Goal: Use online tool/utility

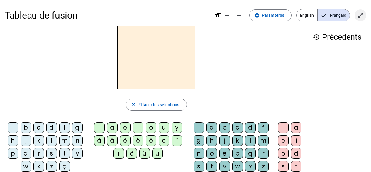
click at [360, 16] on mat-icon "open_in_full" at bounding box center [360, 15] width 7 height 7
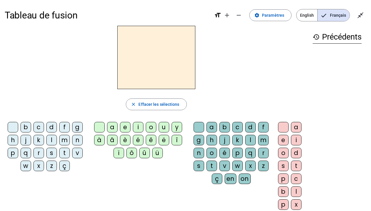
click at [50, 138] on div "l" at bounding box center [51, 140] width 11 height 11
click at [124, 127] on div "e" at bounding box center [125, 127] width 11 height 11
click at [163, 126] on div "u" at bounding box center [164, 127] width 11 height 11
click at [65, 152] on div "t" at bounding box center [64, 153] width 11 height 11
click at [51, 128] on div "d" at bounding box center [51, 127] width 11 height 11
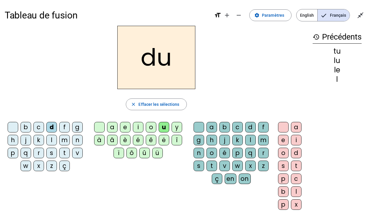
click at [123, 128] on div "e" at bounding box center [125, 127] width 11 height 11
click at [65, 153] on div "t" at bounding box center [64, 153] width 11 height 11
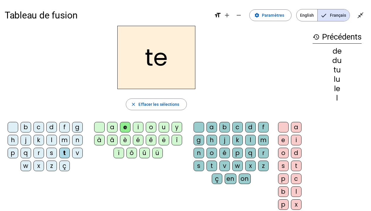
click at [112, 128] on div "a" at bounding box center [112, 127] width 11 height 11
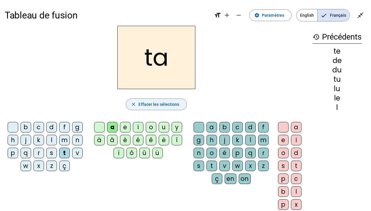
click at [145, 103] on span "Effacer les sélections" at bounding box center [158, 104] width 41 height 7
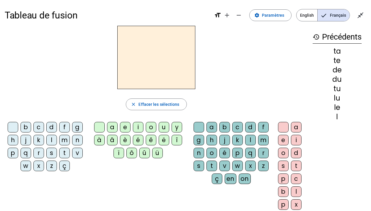
click at [39, 152] on div "r" at bounding box center [38, 153] width 11 height 11
click at [150, 128] on div "o" at bounding box center [151, 127] width 11 height 11
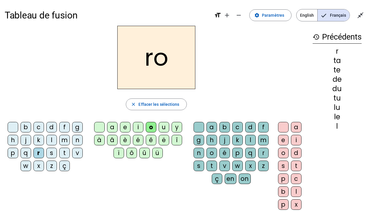
click at [224, 129] on div "b" at bounding box center [224, 127] width 11 height 11
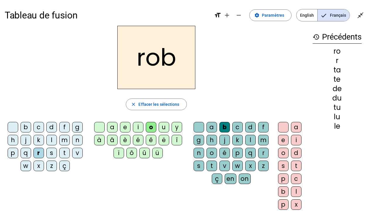
click at [282, 139] on div "e" at bounding box center [283, 140] width 11 height 11
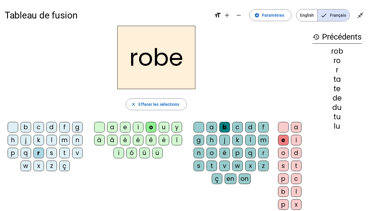
click at [199, 165] on div "s" at bounding box center [199, 166] width 11 height 11
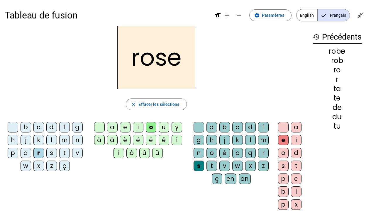
click at [154, 102] on span "Effacer les sélections" at bounding box center [158, 104] width 41 height 7
